Goal: Navigation & Orientation: Find specific page/section

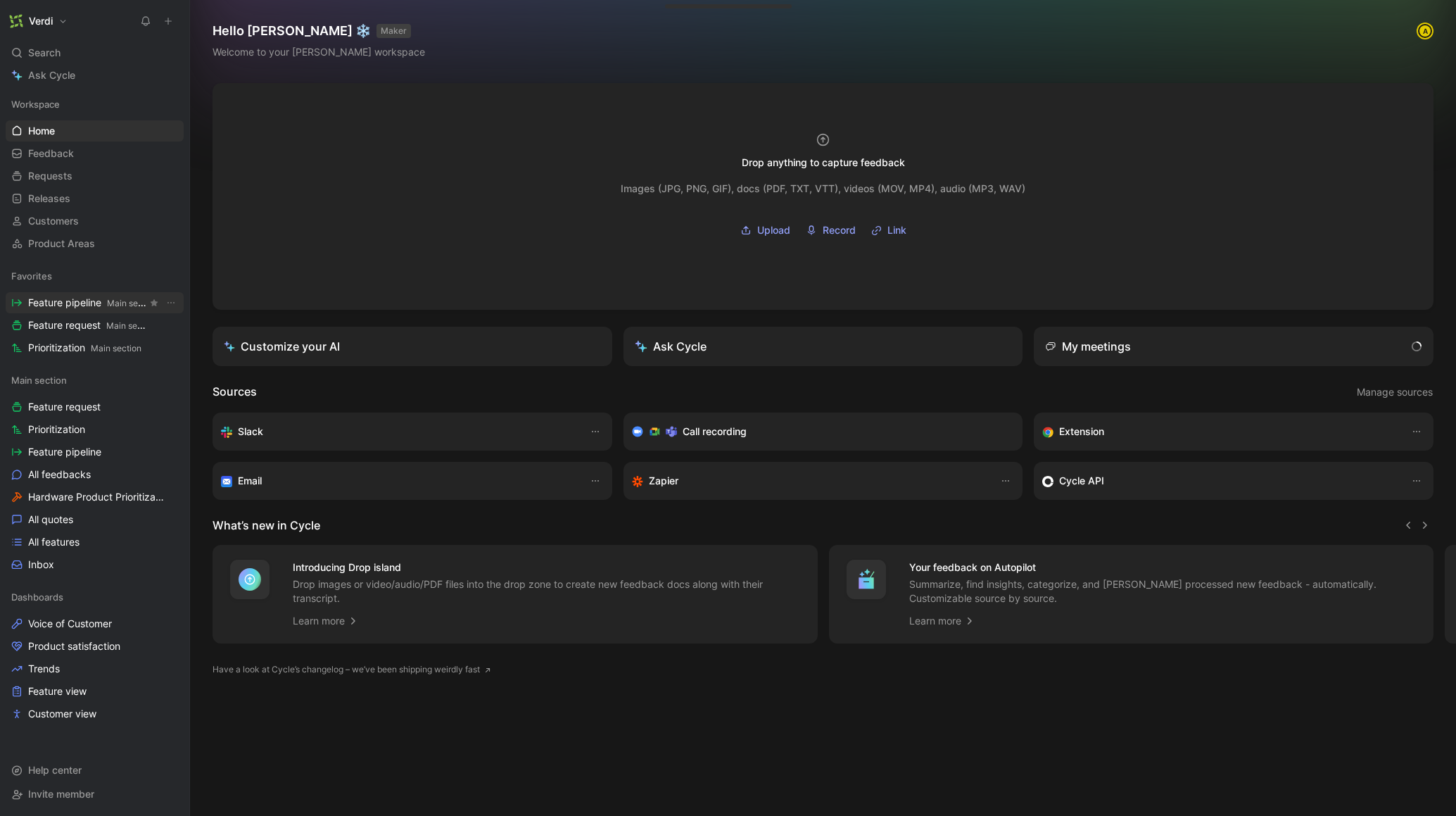
click at [93, 305] on span "Feature pipeline Main section" at bounding box center [88, 302] width 119 height 15
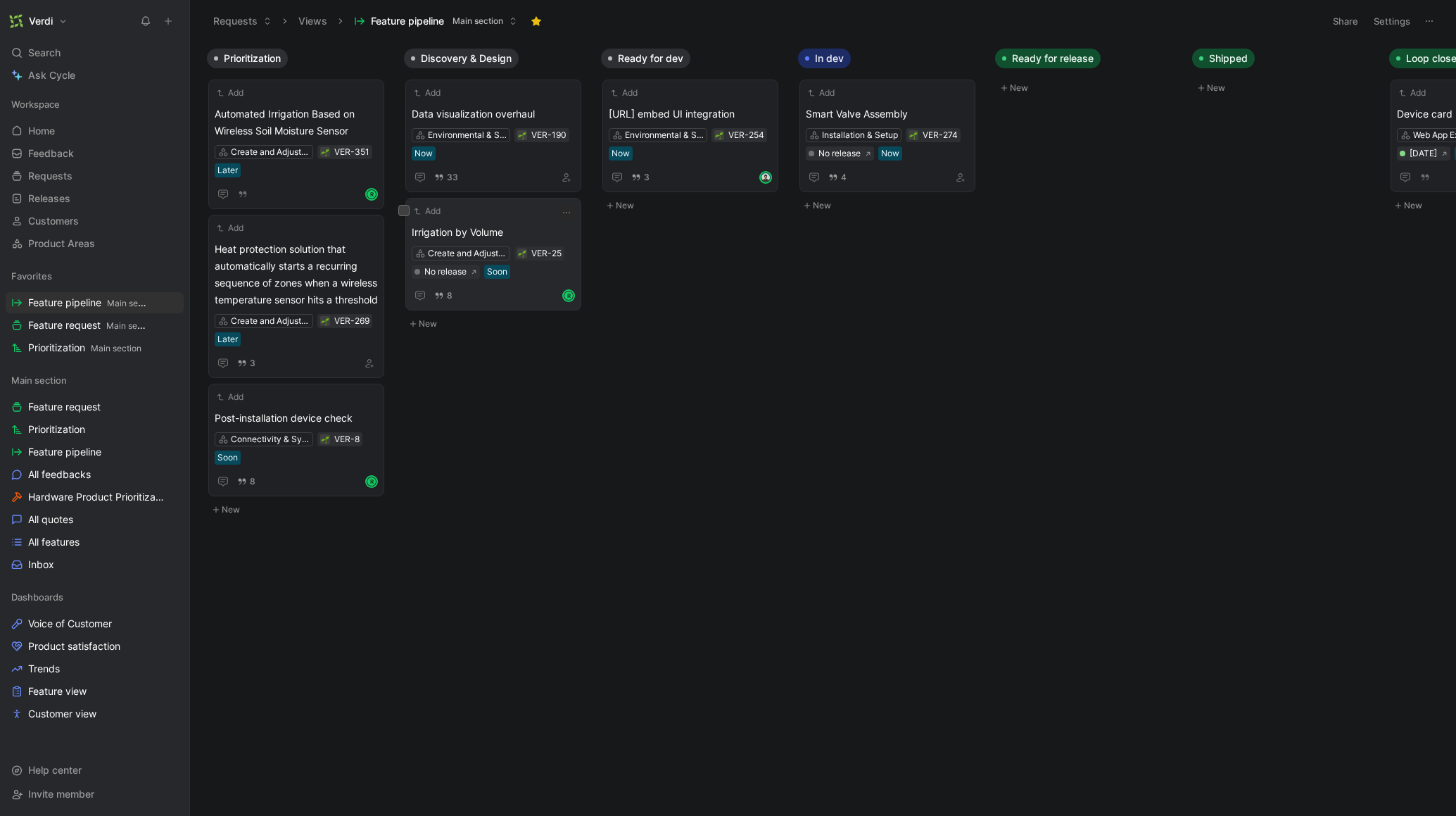
click at [490, 220] on div "Add Irrigation by Volume Create and Adjust Irrigation Schedules VER-25 No relea…" at bounding box center [493, 254] width 163 height 100
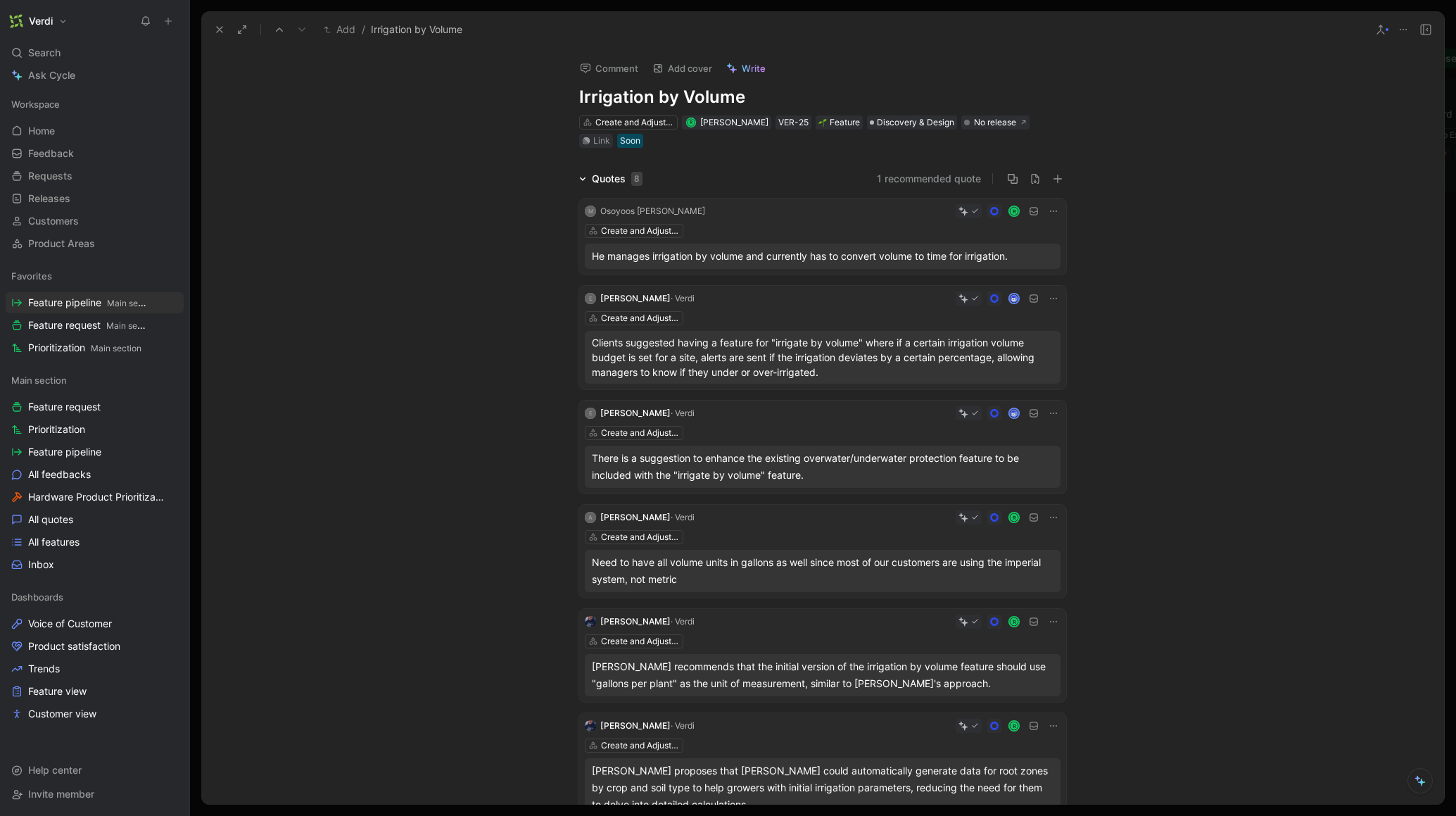
click at [579, 176] on icon at bounding box center [583, 179] width 7 height 7
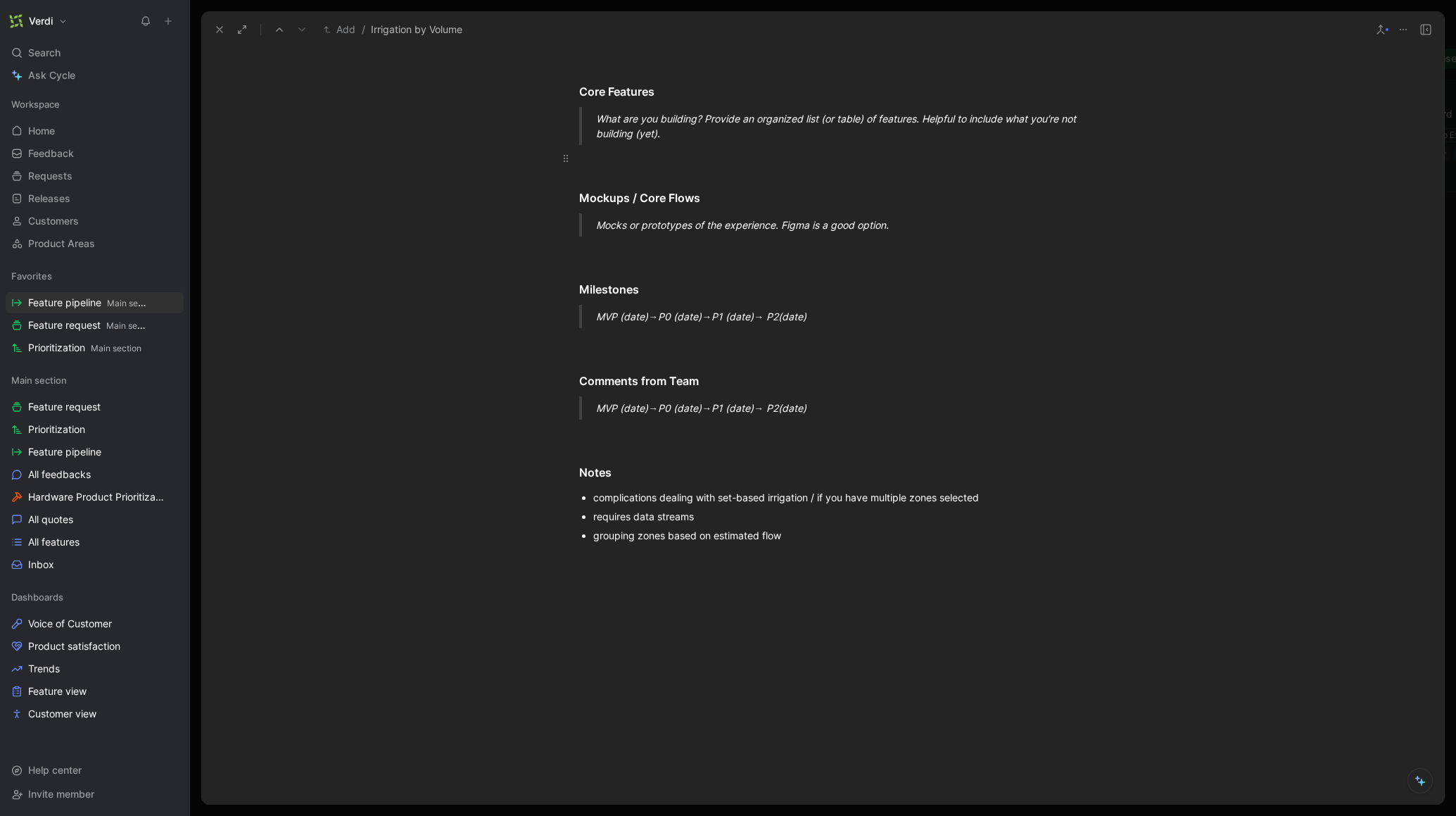
scroll to position [1090, 0]
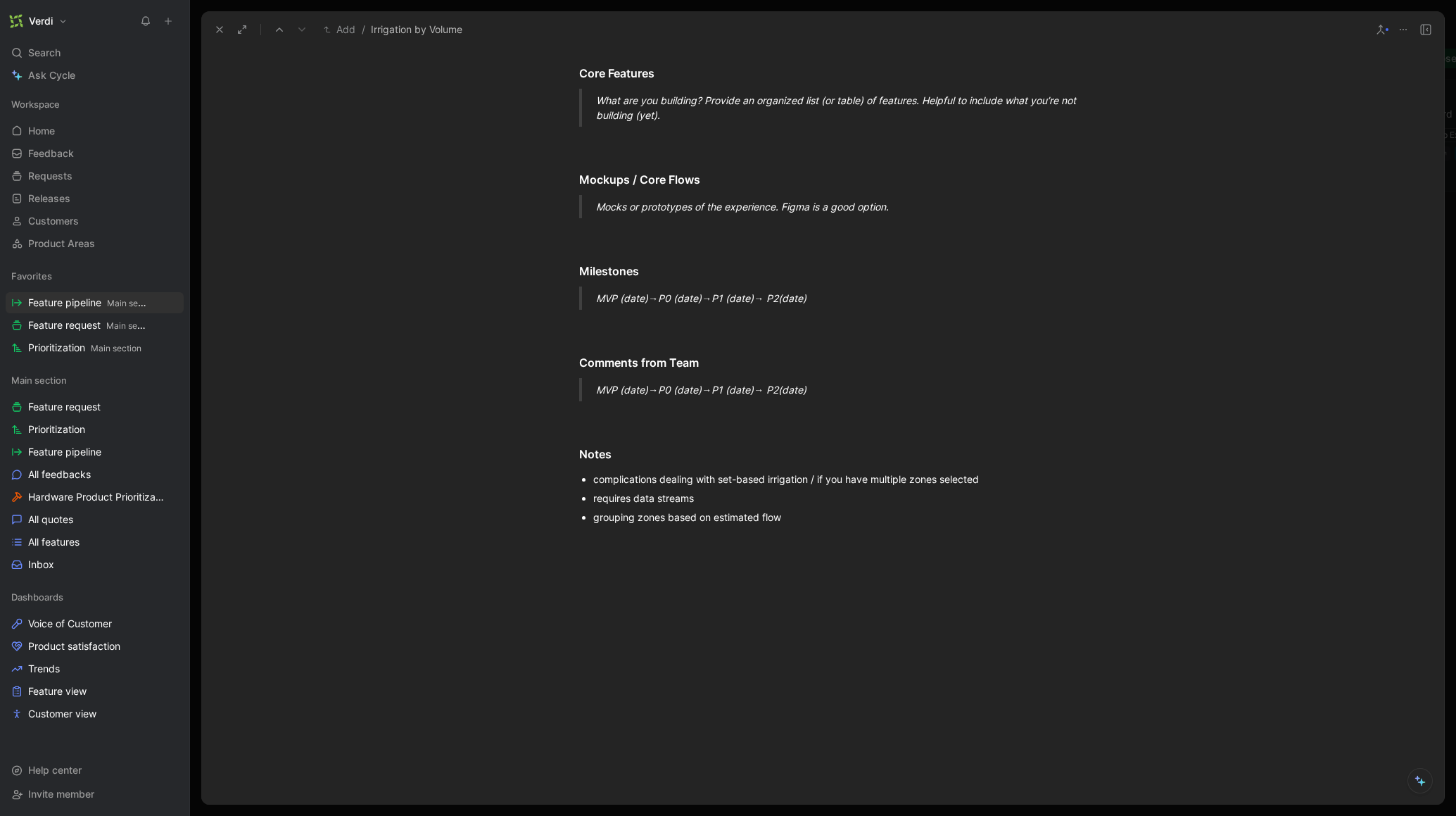
click at [809, 524] on div "grouping zones based on estimated flow" at bounding box center [830, 516] width 473 height 15
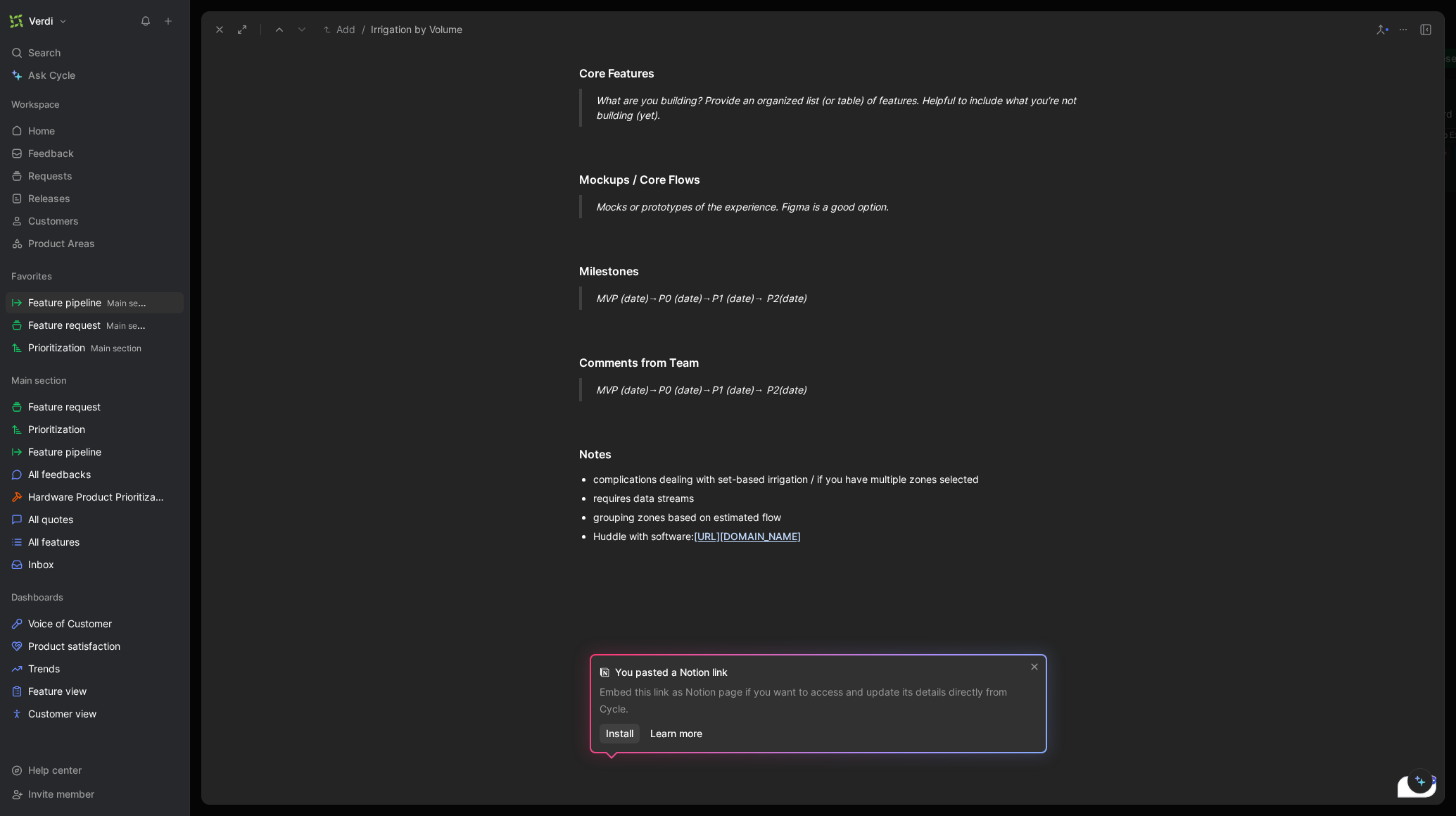
click at [632, 734] on span "Install" at bounding box center [620, 734] width 28 height 17
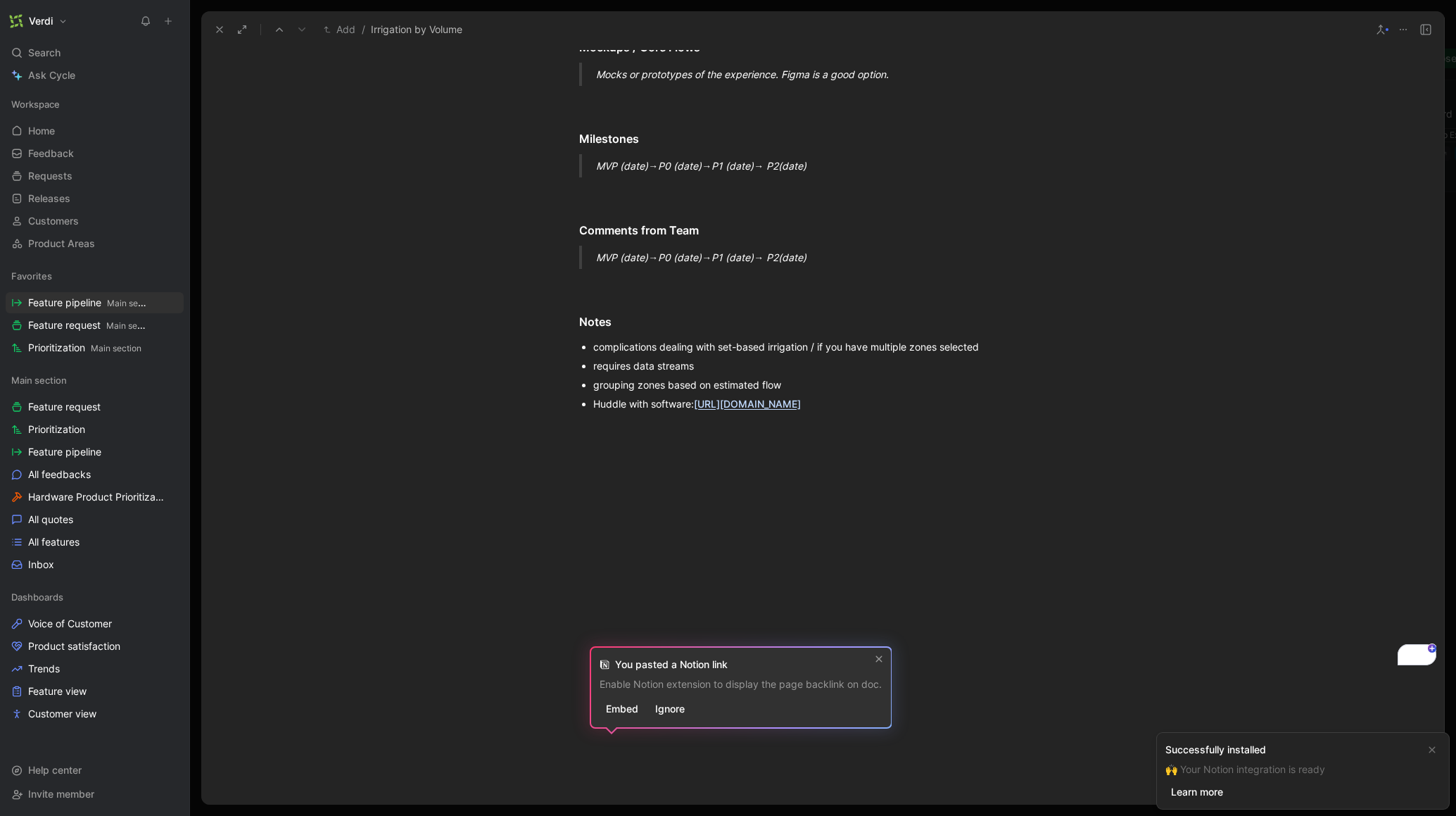
scroll to position [1315, 0]
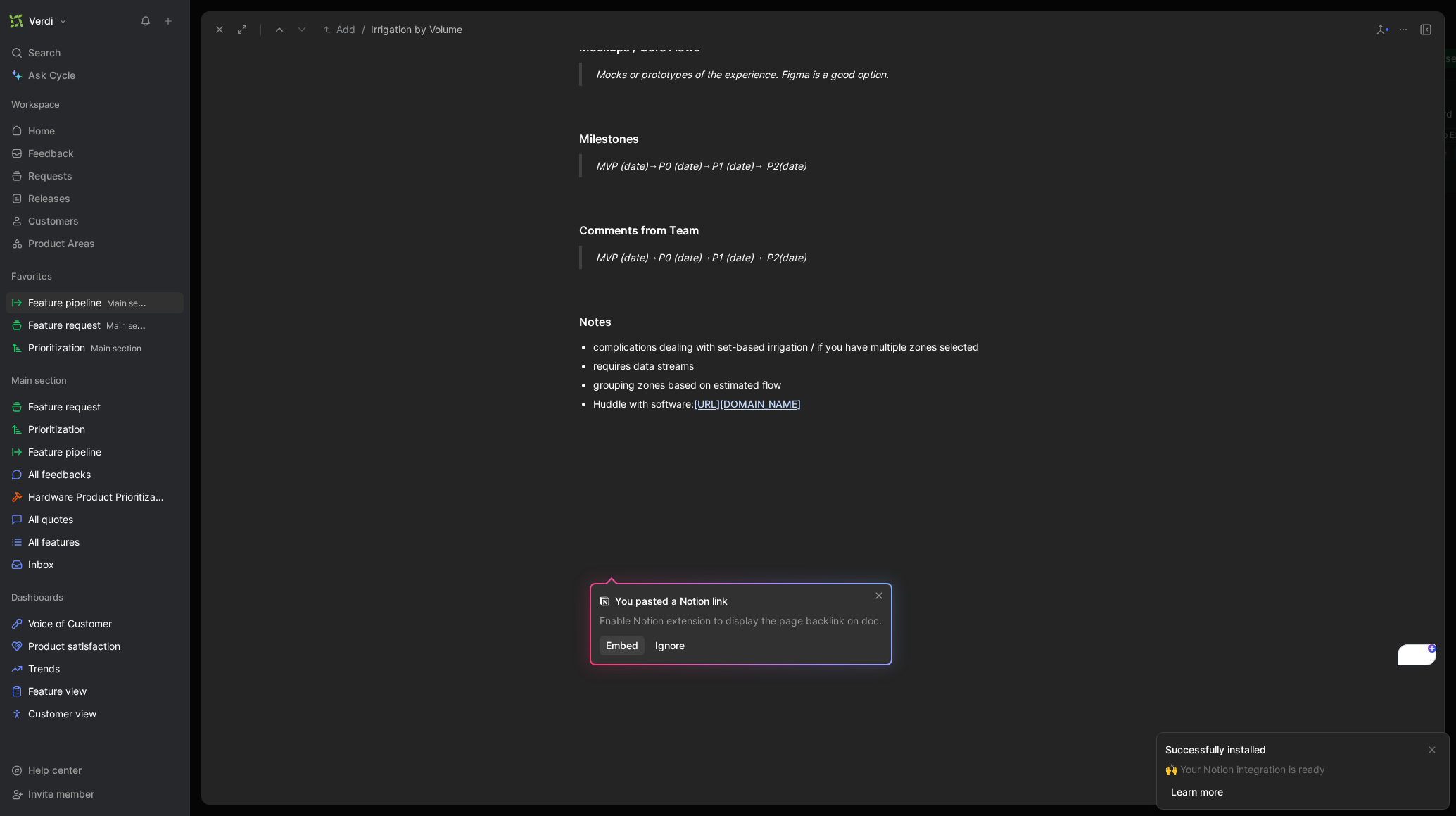
click at [623, 646] on span "Embed" at bounding box center [622, 646] width 32 height 17
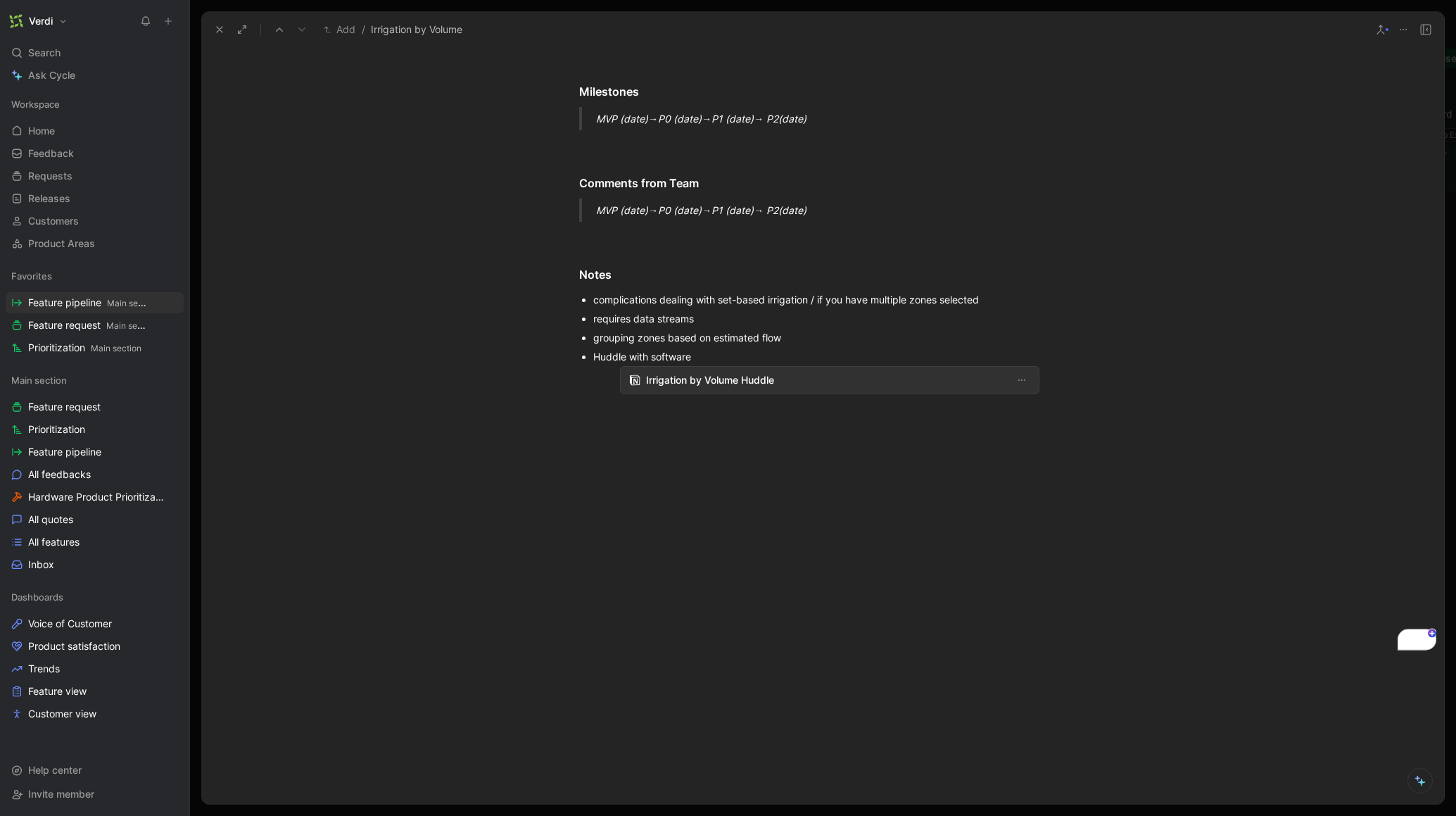
click at [722, 389] on span "Irrigation by Volume Huddle" at bounding box center [826, 380] width 362 height 17
click at [599, 364] on div "Huddle with software" at bounding box center [830, 356] width 473 height 15
click at [656, 364] on div "Huddle with software" at bounding box center [830, 356] width 473 height 15
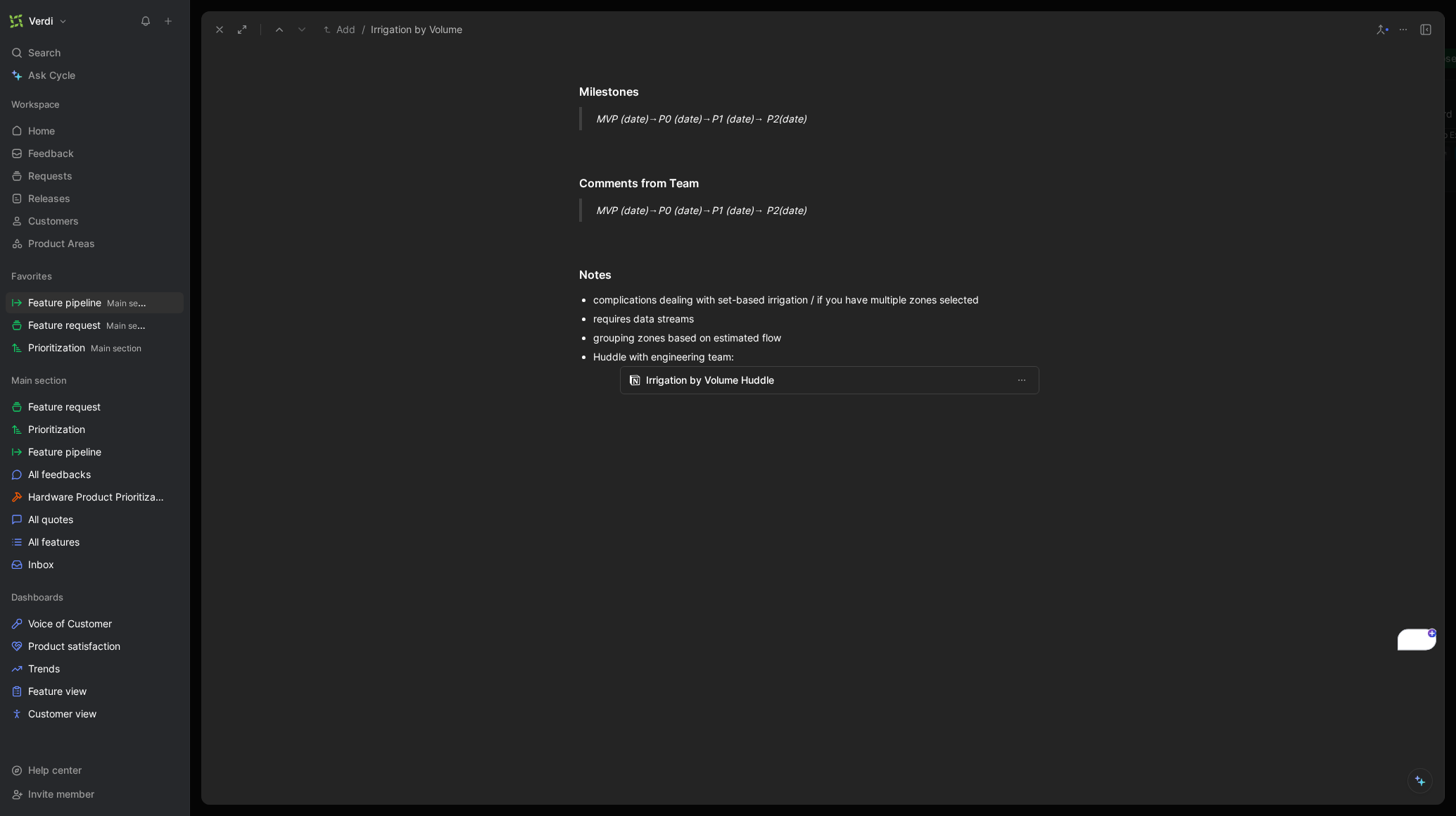
click at [609, 394] on div "Irrigation by Volume Huddle" at bounding box center [830, 380] width 473 height 28
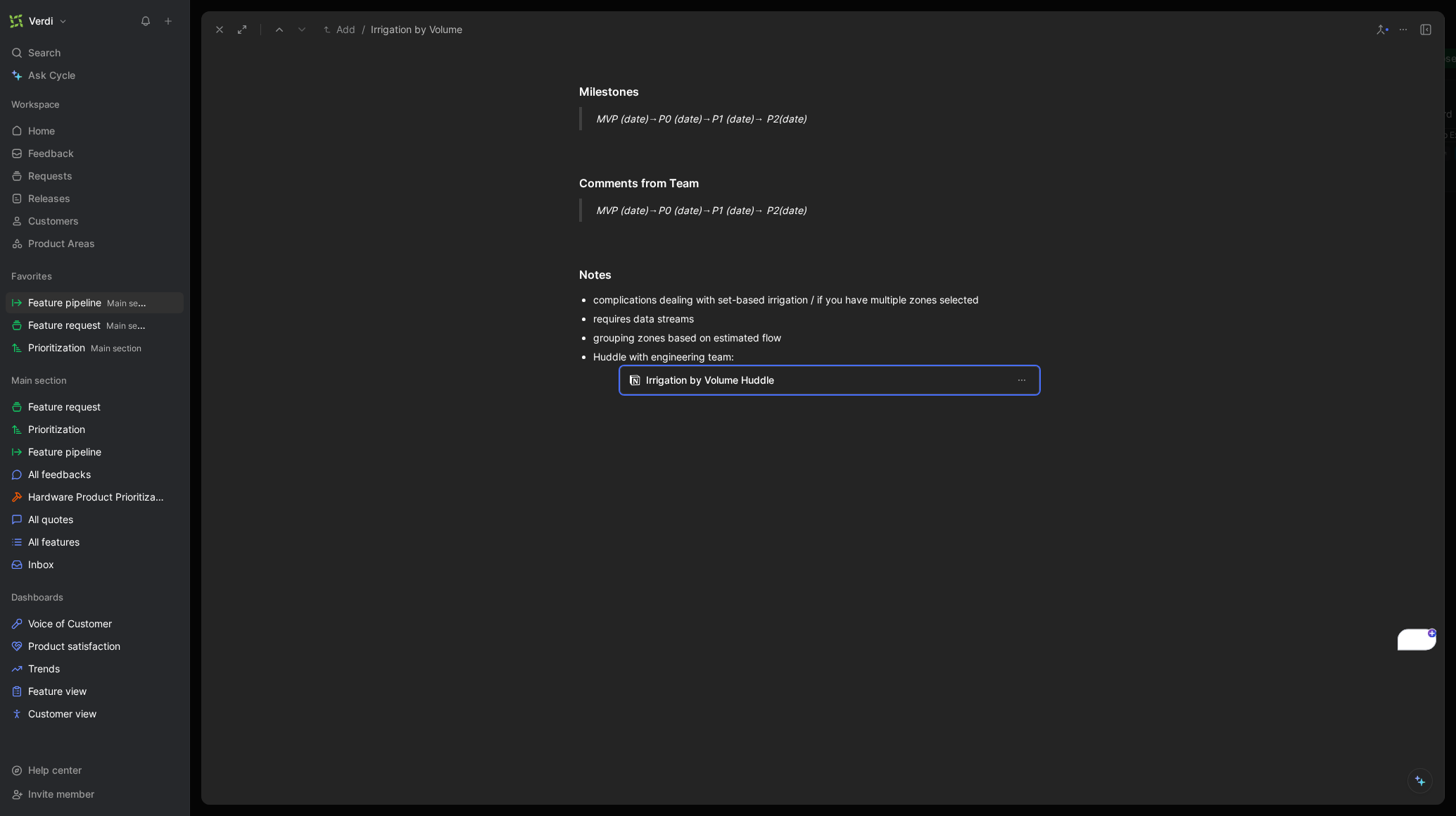
click at [611, 364] on div "Huddle with engineering team:" at bounding box center [830, 356] width 473 height 15
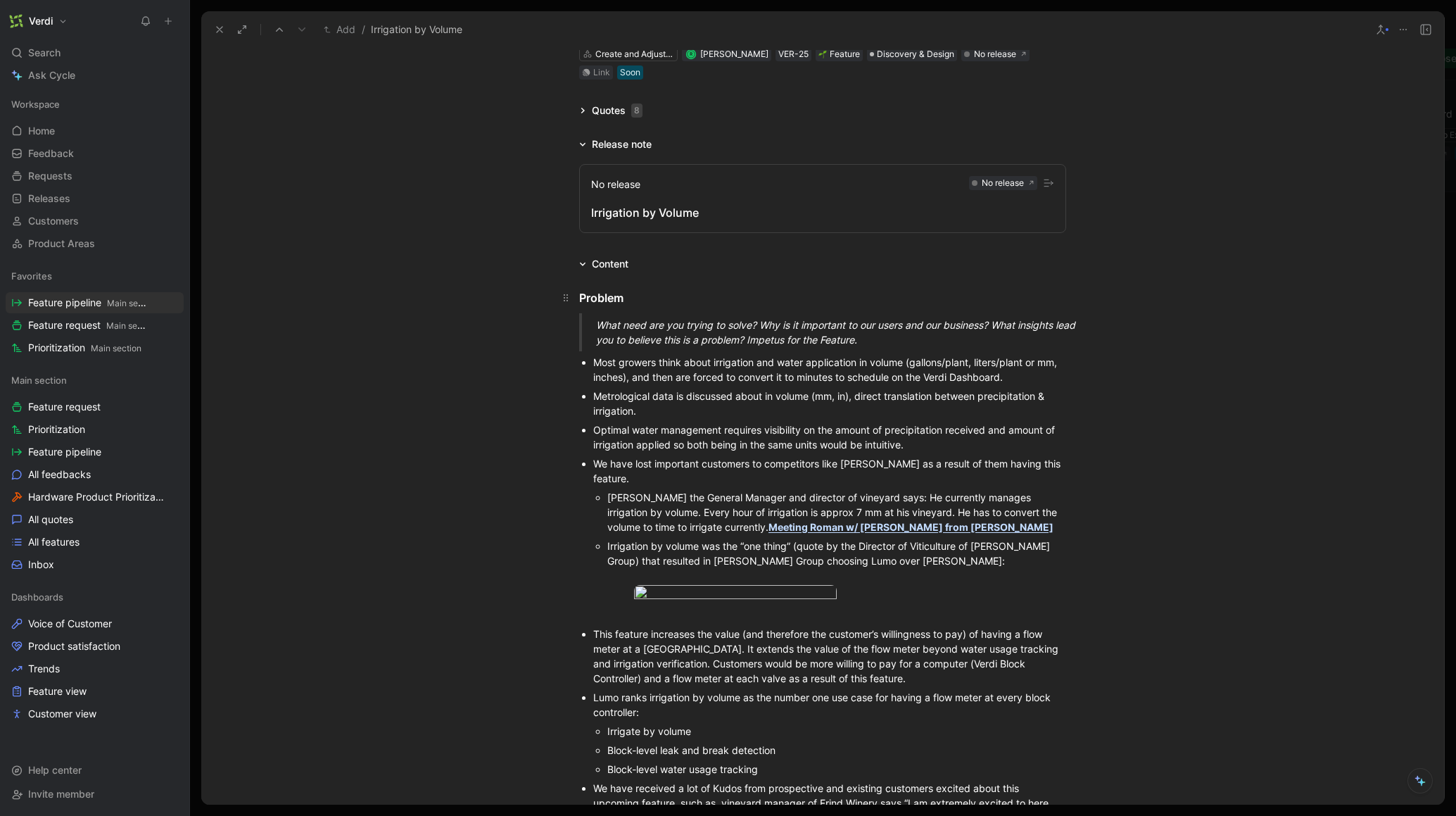
scroll to position [0, 0]
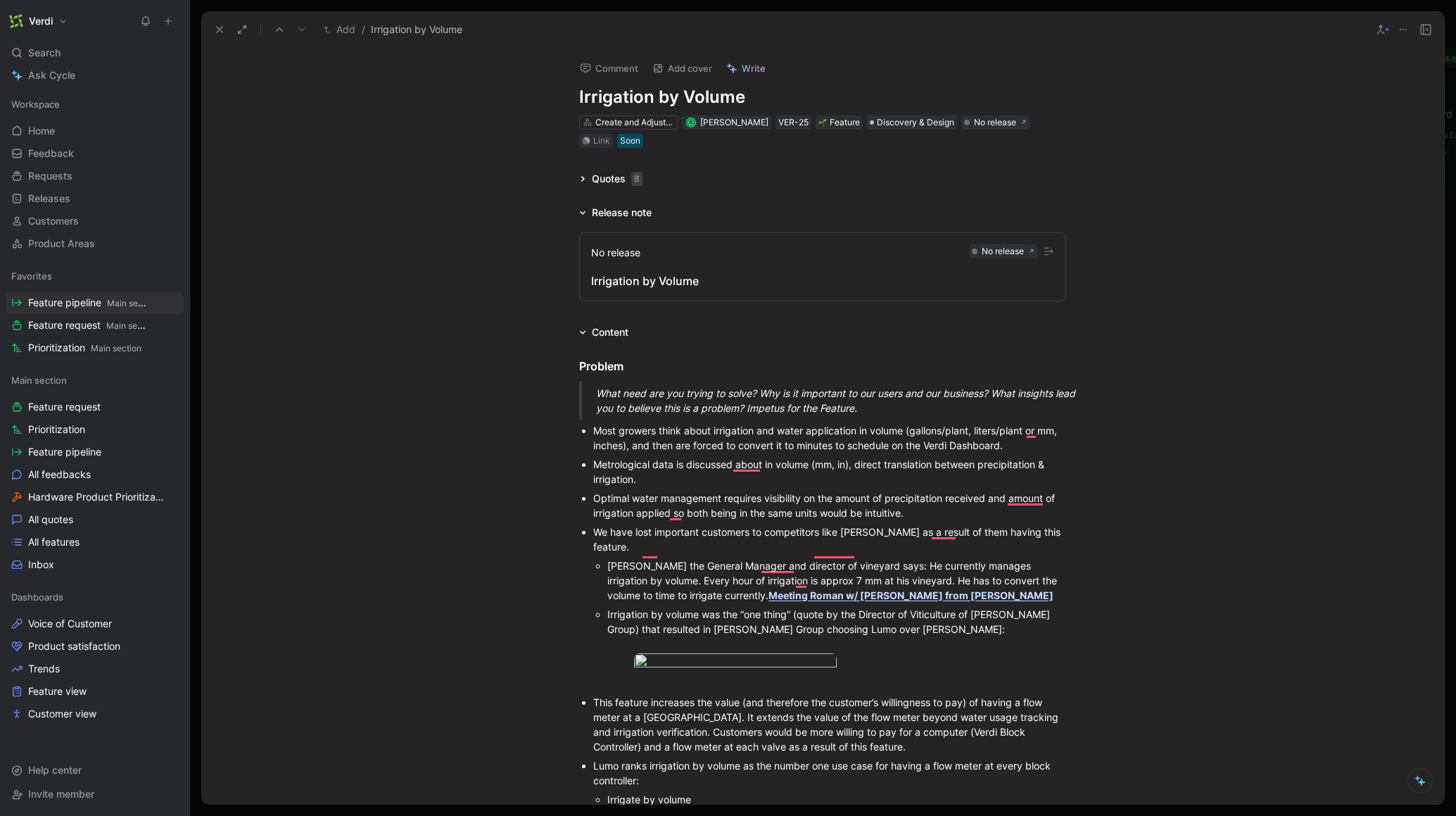
click at [223, 34] on icon at bounding box center [219, 29] width 11 height 11
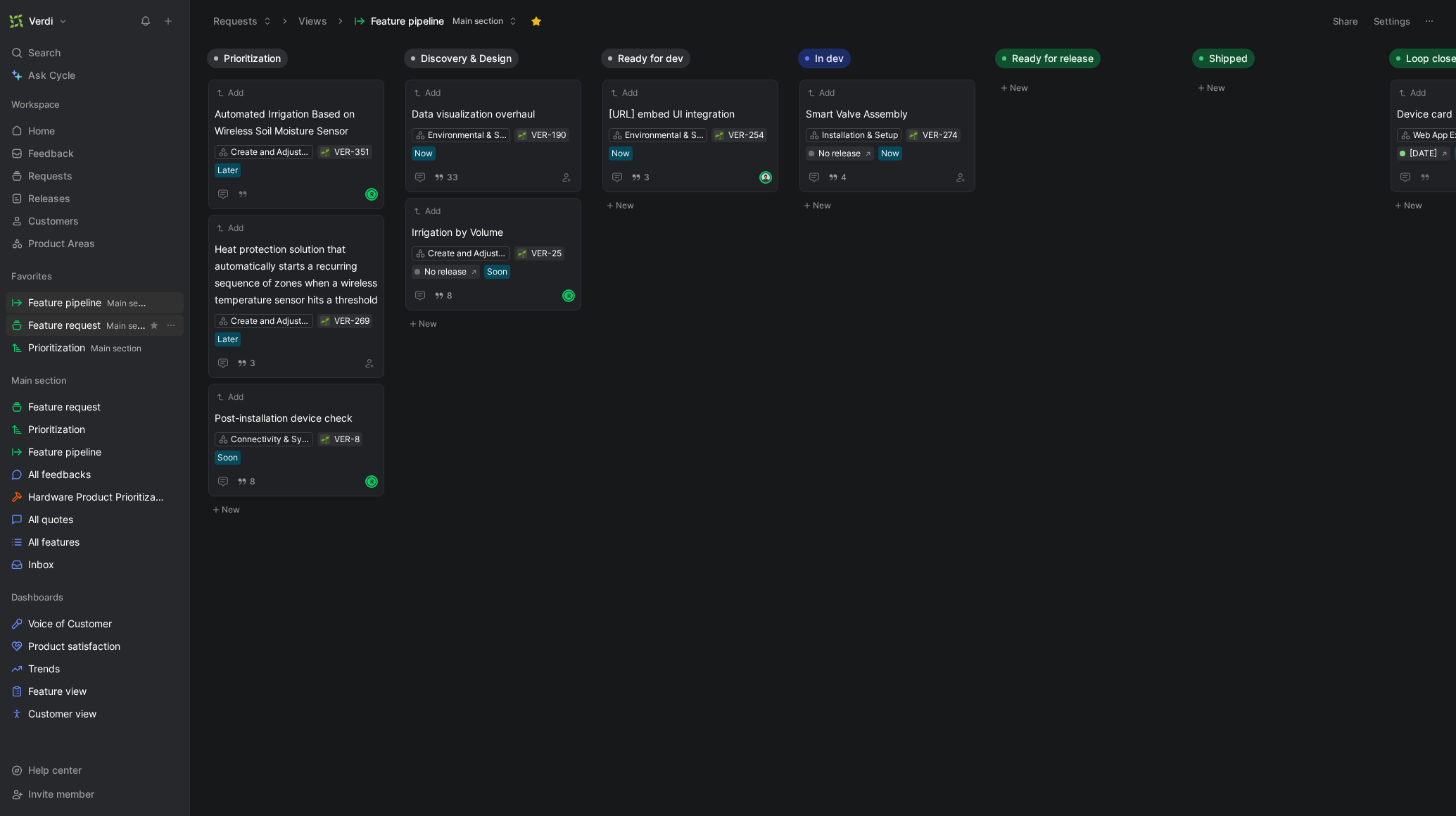
click at [128, 328] on span "Main section" at bounding box center [131, 326] width 51 height 10
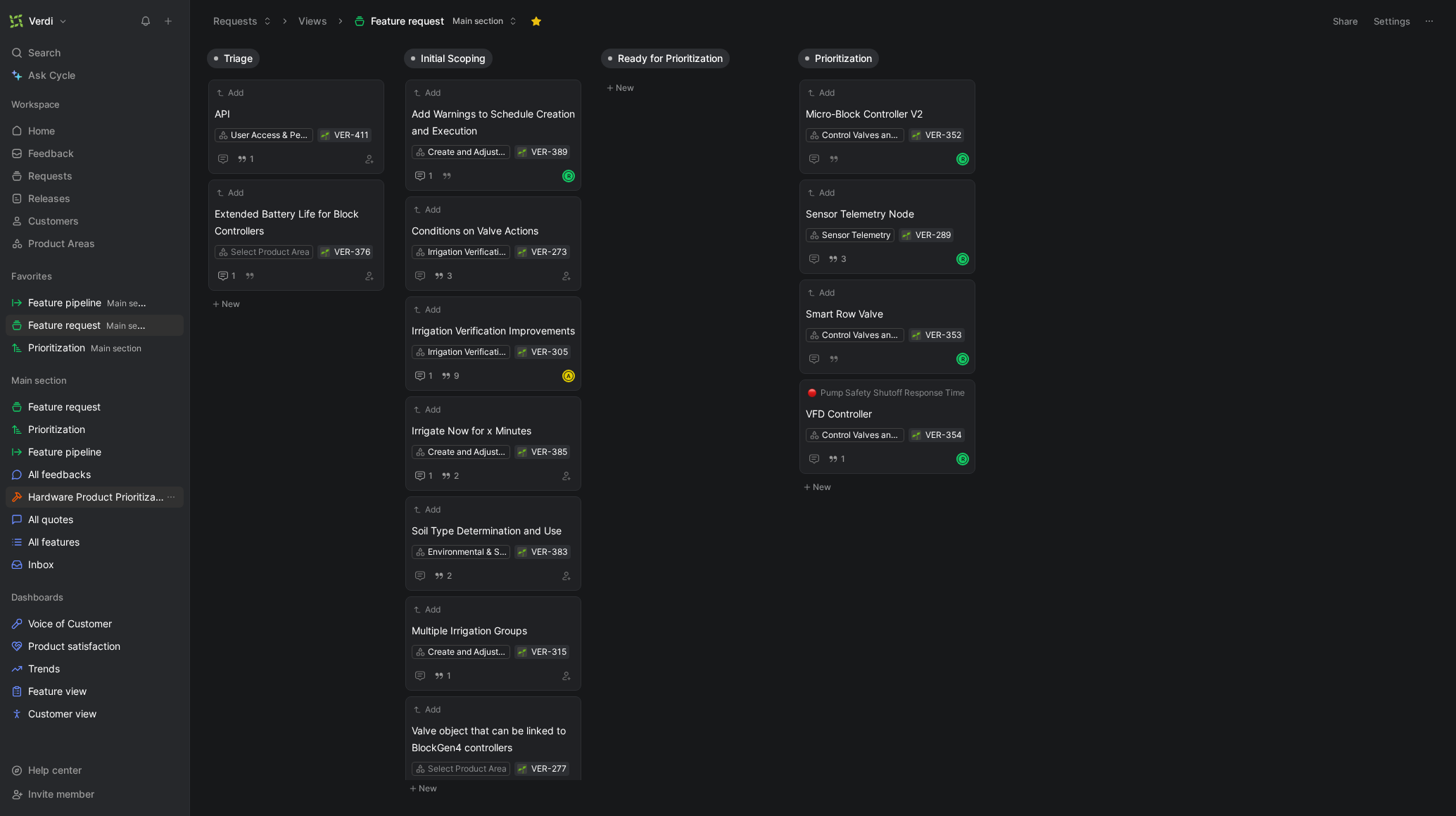
click at [116, 503] on span "Hardware Product Prioritization" at bounding box center [96, 497] width 136 height 14
